Goal: Check status: Check status

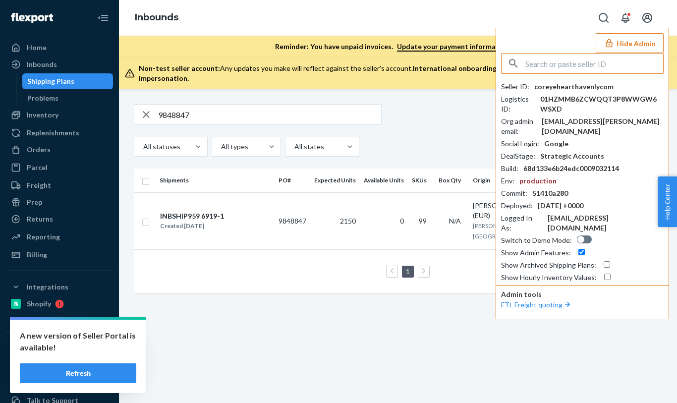
click at [571, 66] on input "text" at bounding box center [595, 64] width 138 height 20
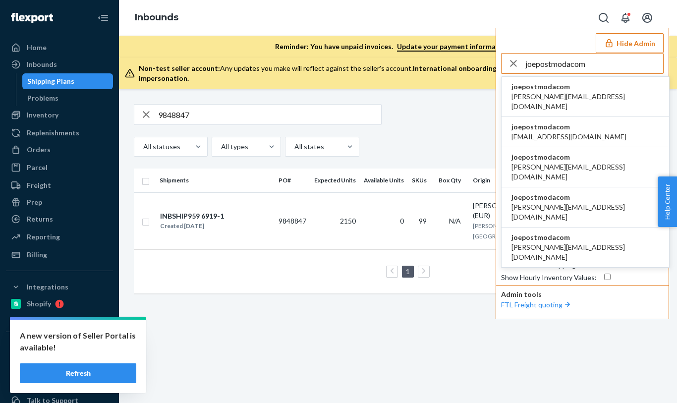
type input "joepostmodacom"
click at [543, 99] on span "[PERSON_NAME][EMAIL_ADDRESS][DOMAIN_NAME]" at bounding box center [586, 102] width 148 height 20
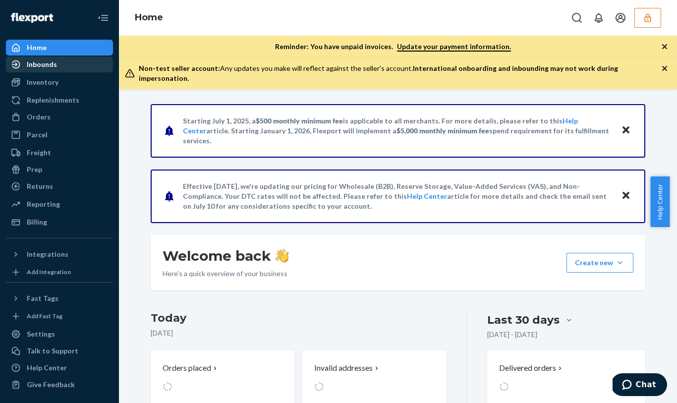
click at [59, 60] on div "Inbounds" at bounding box center [59, 65] width 105 height 14
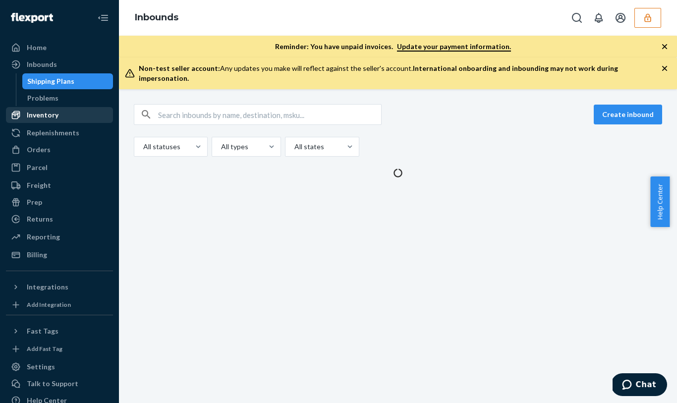
click at [50, 113] on div "Inventory" at bounding box center [43, 115] width 32 height 10
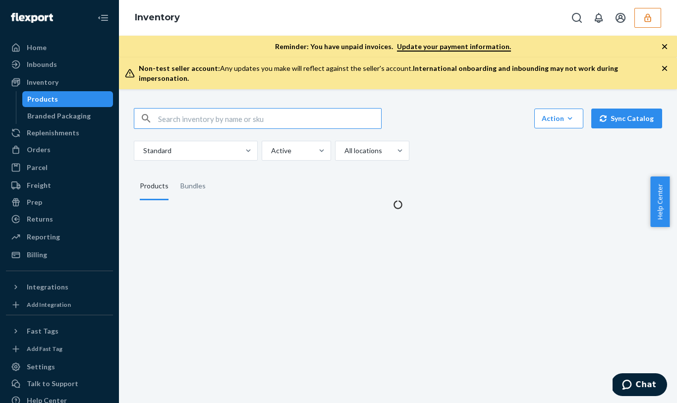
click at [205, 109] on input "text" at bounding box center [269, 119] width 223 height 20
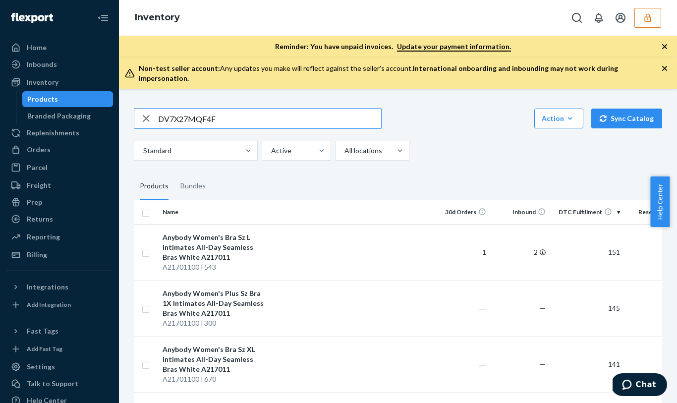
click at [240, 110] on input "DV7X27MQF4F" at bounding box center [269, 119] width 223 height 20
type input "DV7X27MQF4F"
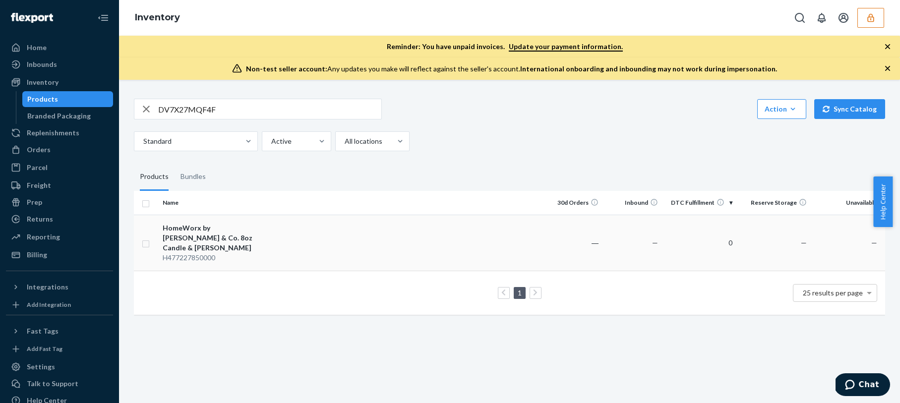
click at [273, 235] on td at bounding box center [406, 243] width 273 height 56
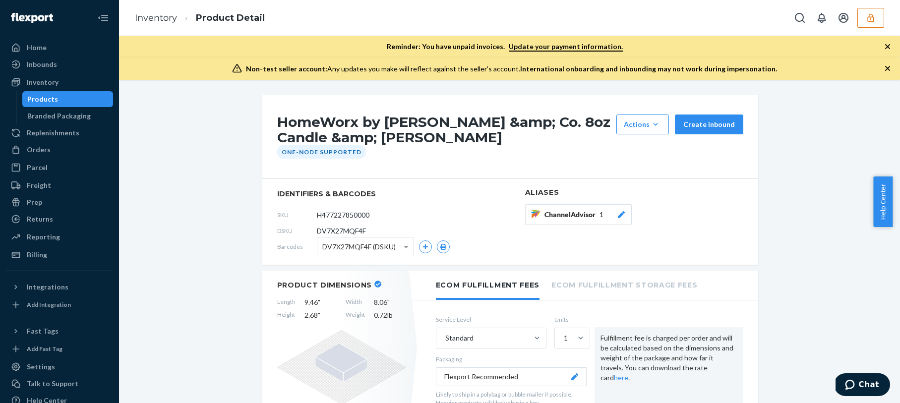
click at [406, 177] on div "HomeWorx by [PERSON_NAME] &amp; Co. 8oz Candle &amp; [PERSON_NAME] Actions Hide…" at bounding box center [510, 137] width 496 height 84
click at [454, 102] on div "HomeWorx by [PERSON_NAME] &amp; Co. 8oz Candle &amp; [PERSON_NAME] Actions Hide…" at bounding box center [510, 137] width 496 height 84
drag, startPoint x: 427, startPoint y: 153, endPoint x: 421, endPoint y: 149, distance: 6.9
click at [427, 152] on div "One-Node Supported" at bounding box center [510, 151] width 472 height 13
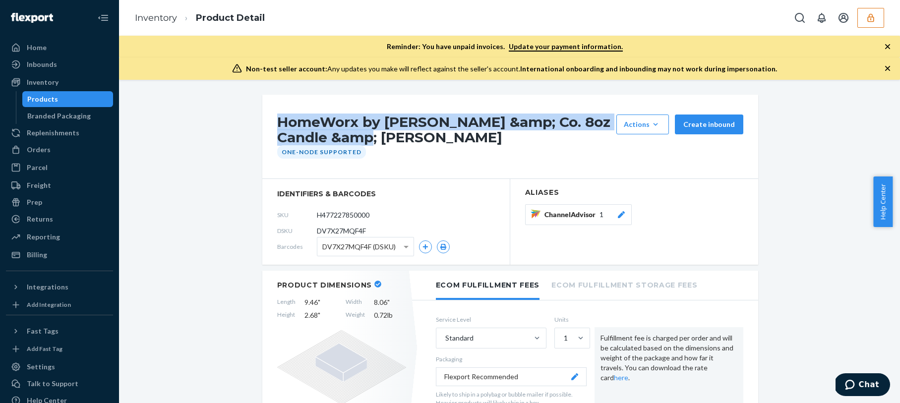
drag, startPoint x: 377, startPoint y: 136, endPoint x: 259, endPoint y: 125, distance: 118.6
click at [262, 126] on div "HomeWorx by [PERSON_NAME] &amp; Co. 8oz Candle &amp; [PERSON_NAME] Actions Hide…" at bounding box center [510, 137] width 496 height 84
copy h1 "HomeWorx by [PERSON_NAME] &amp; Co. 8oz Candle &amp; [PERSON_NAME]"
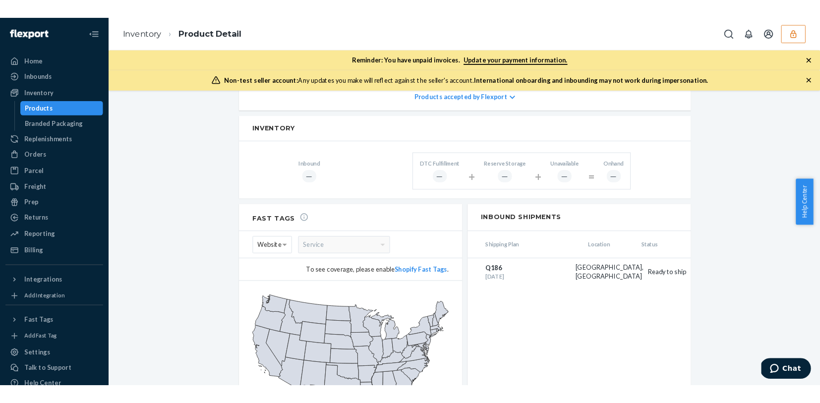
scroll to position [522, 0]
